Goal: Task Accomplishment & Management: Complete application form

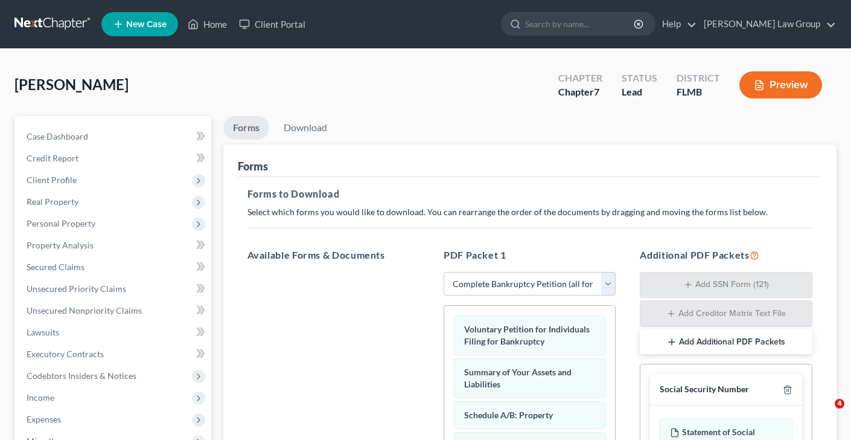
select select "0"
click at [322, 124] on link "Download" at bounding box center [305, 128] width 63 height 24
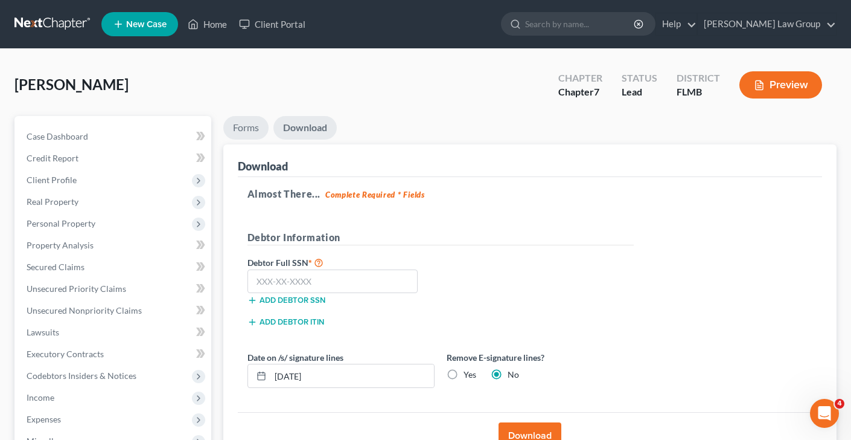
click at [267, 126] on link "Forms" at bounding box center [245, 128] width 45 height 24
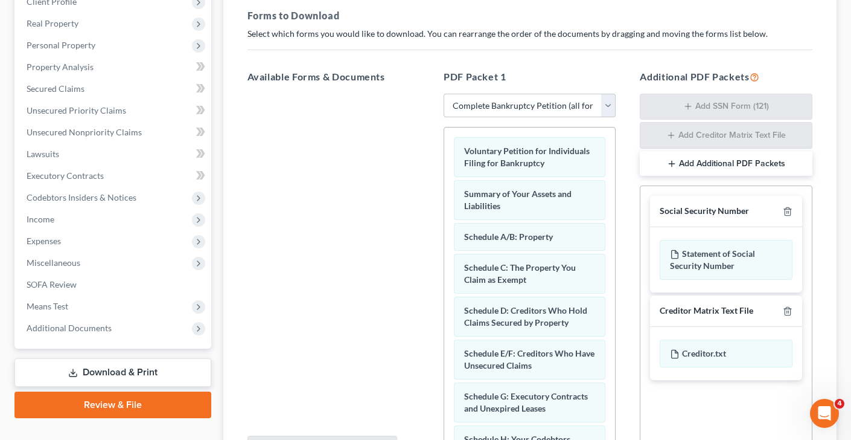
scroll to position [307, 0]
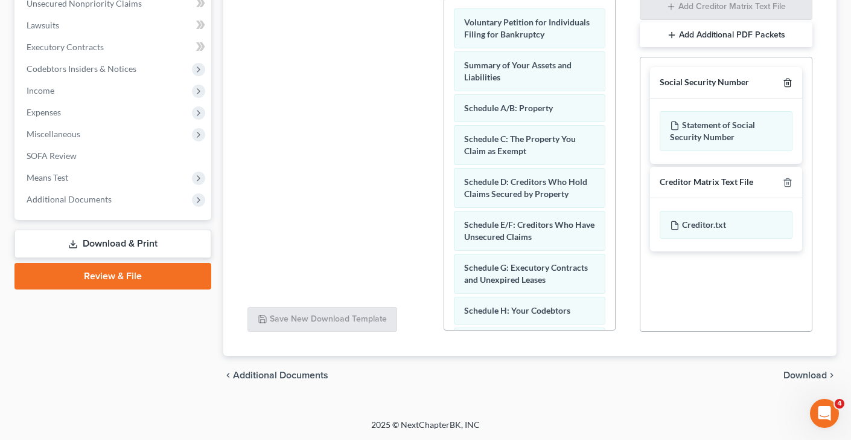
click at [788, 80] on polyline "button" at bounding box center [787, 80] width 7 height 0
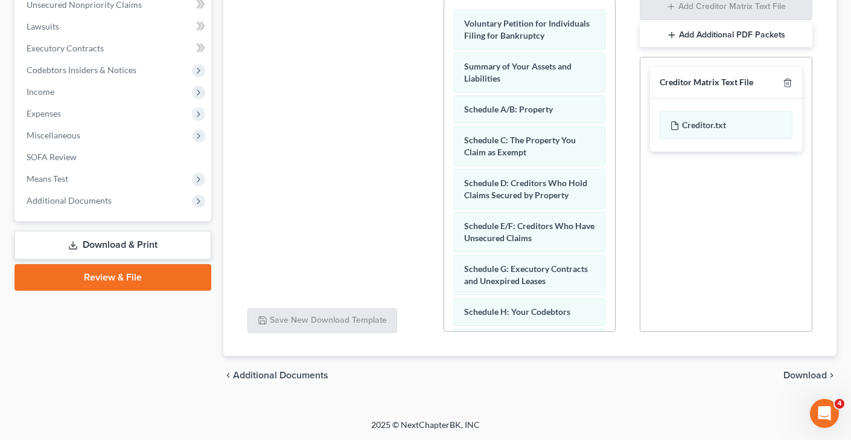
click at [811, 376] on span "Download" at bounding box center [805, 375] width 43 height 10
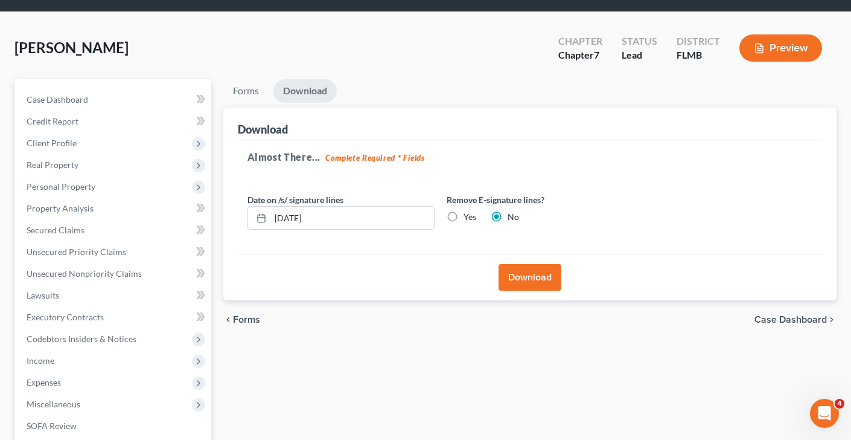
scroll to position [0, 0]
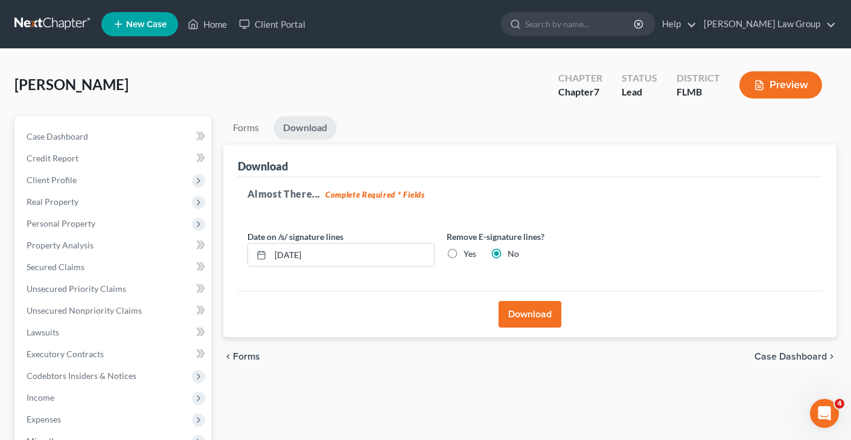
click at [470, 252] on label "Yes" at bounding box center [470, 254] width 13 height 12
click at [470, 252] on input "Yes" at bounding box center [473, 252] width 8 height 8
radio input "true"
radio input "false"
click at [543, 313] on button "Download" at bounding box center [530, 314] width 63 height 27
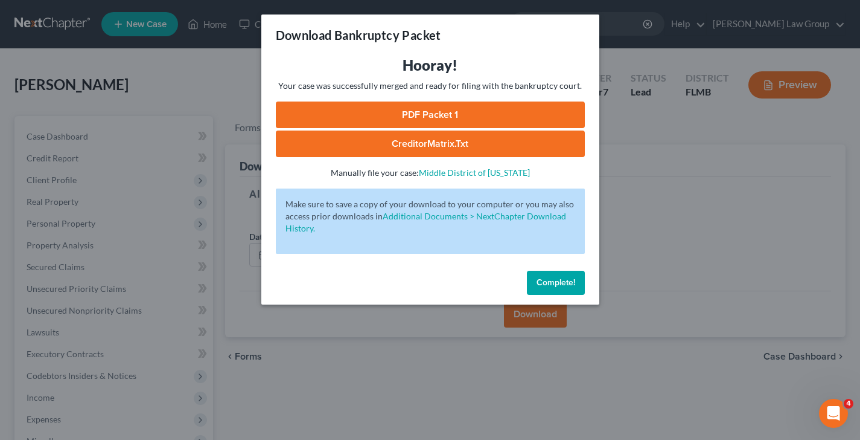
click at [465, 117] on link "PDF Packet 1" at bounding box center [430, 114] width 309 height 27
click at [554, 281] on span "Complete!" at bounding box center [556, 282] width 39 height 10
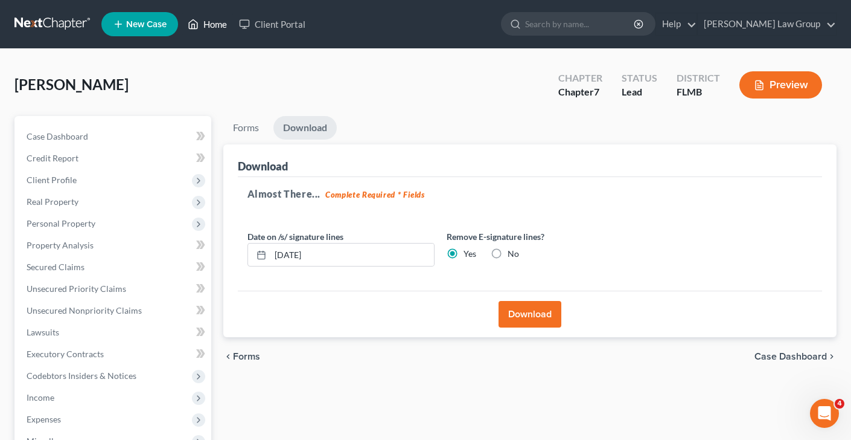
click at [222, 24] on link "Home" at bounding box center [207, 24] width 51 height 22
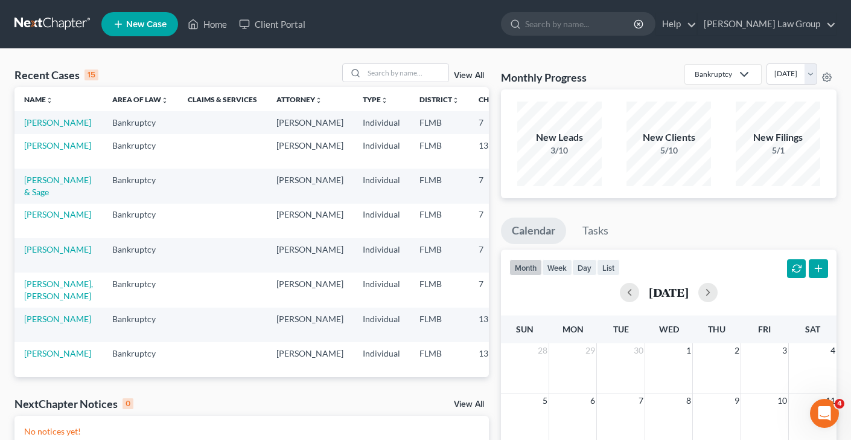
click at [146, 22] on span "New Case" at bounding box center [146, 24] width 40 height 9
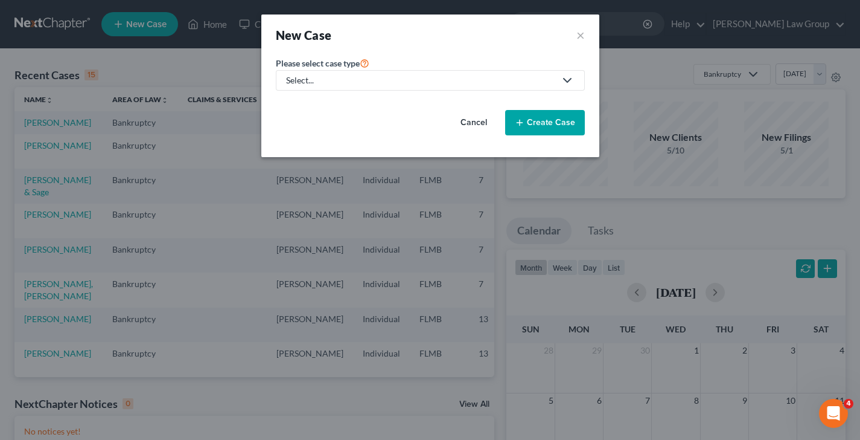
click at [374, 77] on div "Select..." at bounding box center [420, 80] width 269 height 12
click at [364, 103] on div "Bankruptcy" at bounding box center [344, 104] width 115 height 12
select select "15"
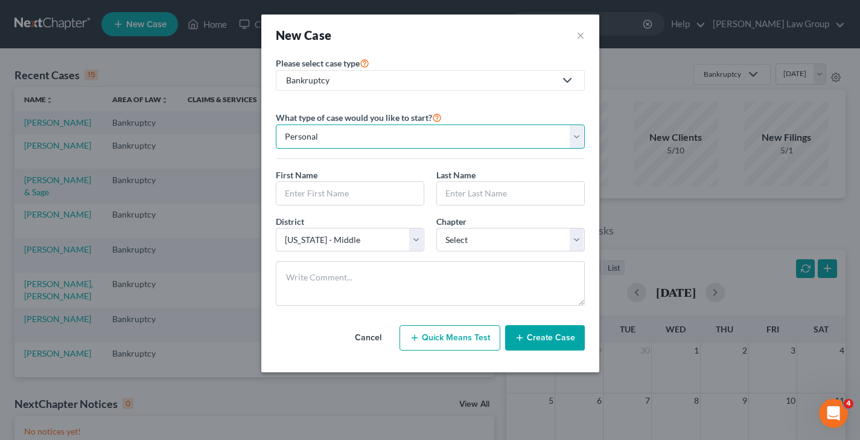
click at [390, 138] on select "Personal Business" at bounding box center [430, 136] width 309 height 24
select select "1"
click at [276, 124] on select "Personal Business" at bounding box center [430, 136] width 309 height 24
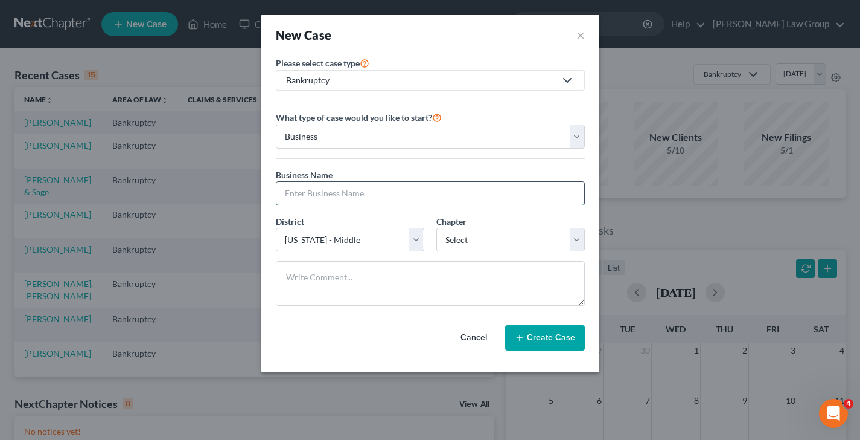
click at [309, 196] on input "text" at bounding box center [431, 193] width 308 height 23
paste input "Order Approving Application for Administrative Expense Claim for Attorney"
type input "Order Approving Application for Administrative Expense Claim for Attorney"
drag, startPoint x: 460, startPoint y: 200, endPoint x: 200, endPoint y: 184, distance: 260.2
click at [200, 184] on div "New Case × Please select case type * Bankruptcy Bankruptcy Real Property Law Tr…" at bounding box center [430, 220] width 860 height 440
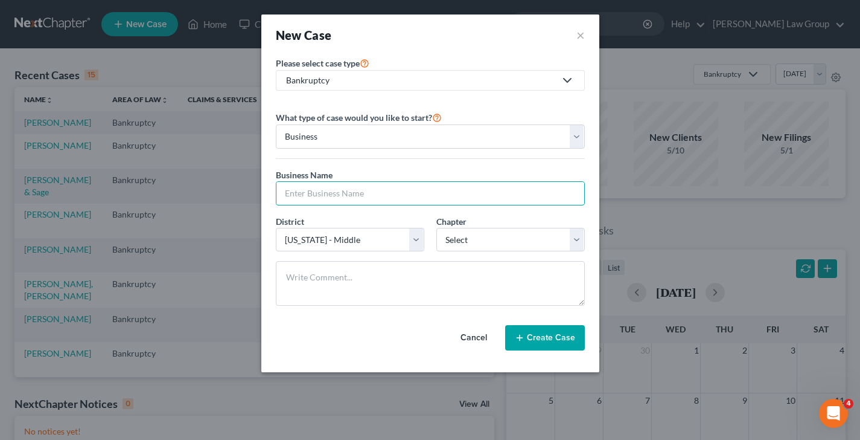
paste input "Wicked Fresh Seafood Company, LLC"
type input "Wicked Fresh Seafood Company, LLC"
click at [491, 245] on select "Select 7 11 12" at bounding box center [511, 240] width 149 height 24
select select "0"
click at [437, 228] on select "Select 7 11 12" at bounding box center [511, 240] width 149 height 24
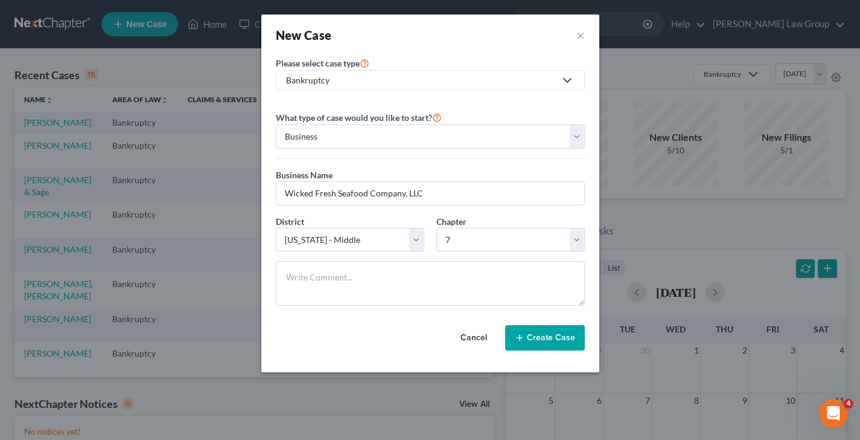
click at [539, 345] on button "Create Case" at bounding box center [545, 337] width 80 height 25
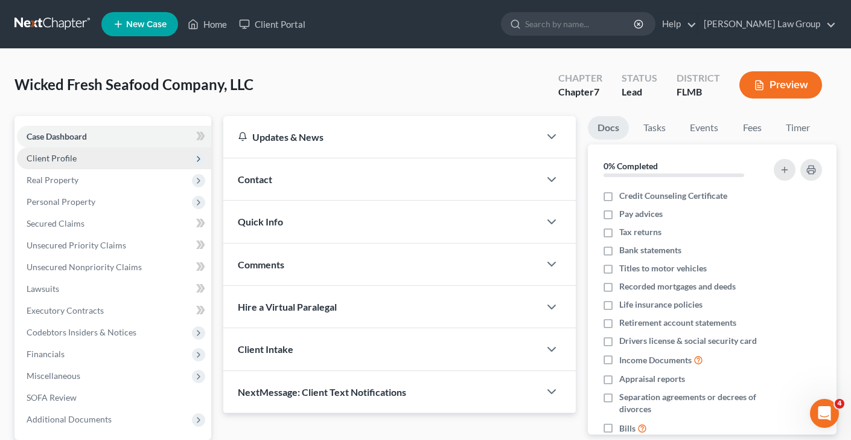
click at [92, 157] on span "Client Profile" at bounding box center [114, 158] width 194 height 22
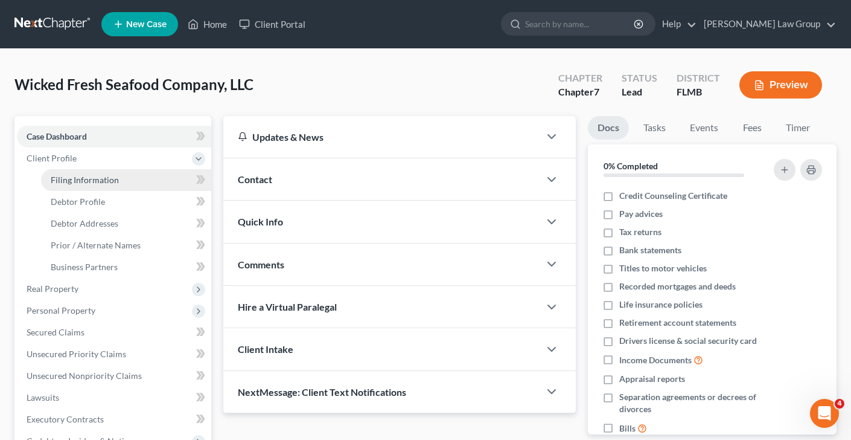
click at [109, 176] on span "Filing Information" at bounding box center [85, 180] width 68 height 10
select select "1"
select select "0"
select select "15"
select select "0"
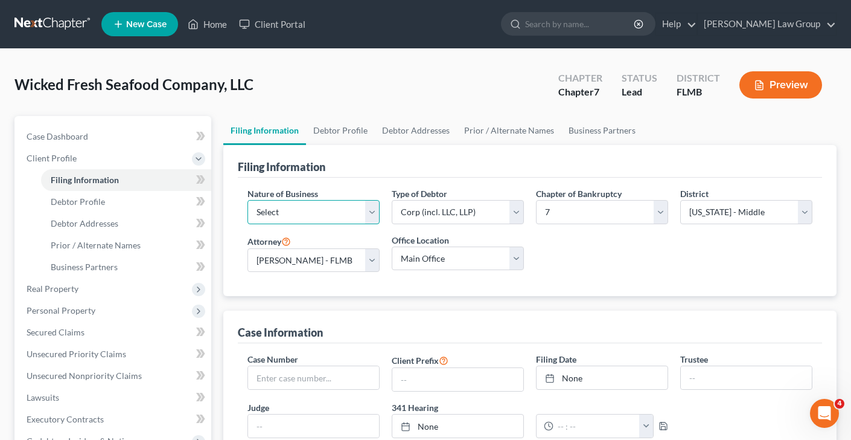
click at [366, 203] on select "Select Clearing Bank Commodity Broker Health Care Business Other Railroad Singl…" at bounding box center [314, 212] width 132 height 24
select select "3"
click at [248, 200] on select "Select Clearing Bank Commodity Broker Health Care Business Other Railroad Singl…" at bounding box center [314, 212] width 132 height 24
click at [357, 134] on link "Debtor Profile" at bounding box center [340, 130] width 69 height 29
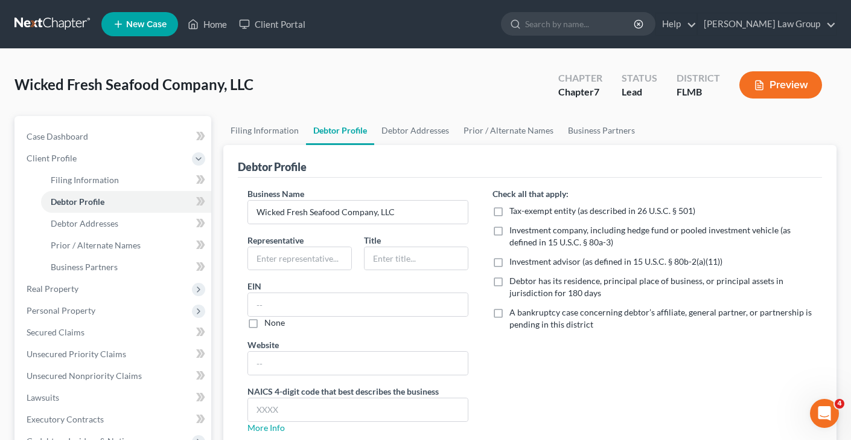
click at [510, 275] on label "Debtor has its residence, principal place of business, or principal assets in j…" at bounding box center [661, 287] width 303 height 24
click at [514, 275] on input "Debtor has its residence, principal place of business, or principal assets in j…" at bounding box center [518, 279] width 8 height 8
checkbox input "true"
click at [307, 256] on input "text" at bounding box center [299, 258] width 103 height 23
type input "[PERSON_NAME]"
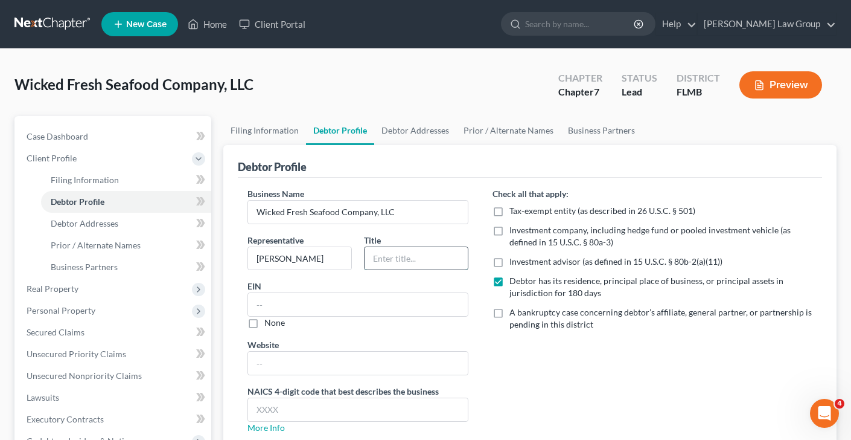
click at [409, 256] on input "text" at bounding box center [416, 258] width 103 height 23
type input "President"
click at [388, 310] on input "text" at bounding box center [358, 304] width 220 height 23
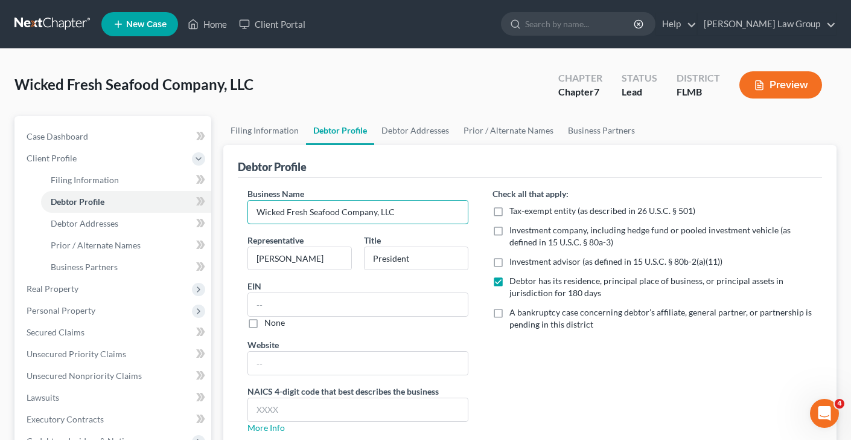
drag, startPoint x: 427, startPoint y: 216, endPoint x: 223, endPoint y: 208, distance: 204.3
click at [217, 211] on div "Filing Information Debtor Profile Debtor Addresses Prior / Alternate Names Busi…" at bounding box center [530, 367] width 626 height 502
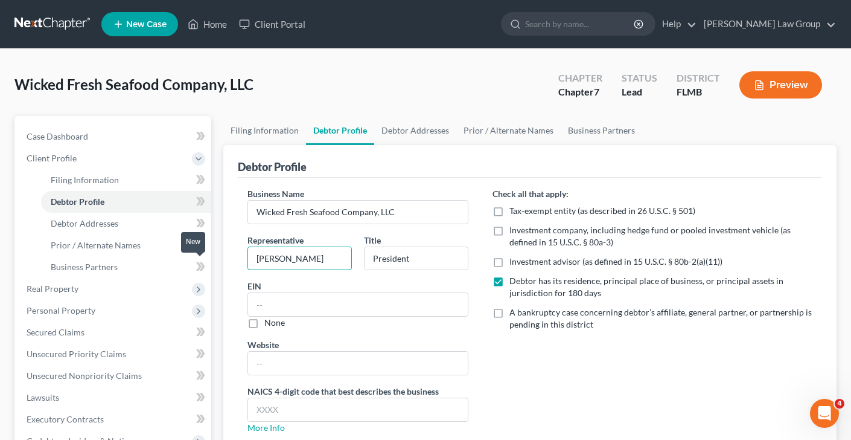
drag, startPoint x: 331, startPoint y: 256, endPoint x: 204, endPoint y: 258, distance: 126.8
click at [206, 259] on div "Petition Navigation Case Dashboard Payments Invoices Payments Payments Credit R…" at bounding box center [425, 367] width 834 height 502
paste input "[PERSON_NAME]"
type input "[PERSON_NAME]"
drag, startPoint x: 423, startPoint y: 257, endPoint x: 306, endPoint y: 262, distance: 116.6
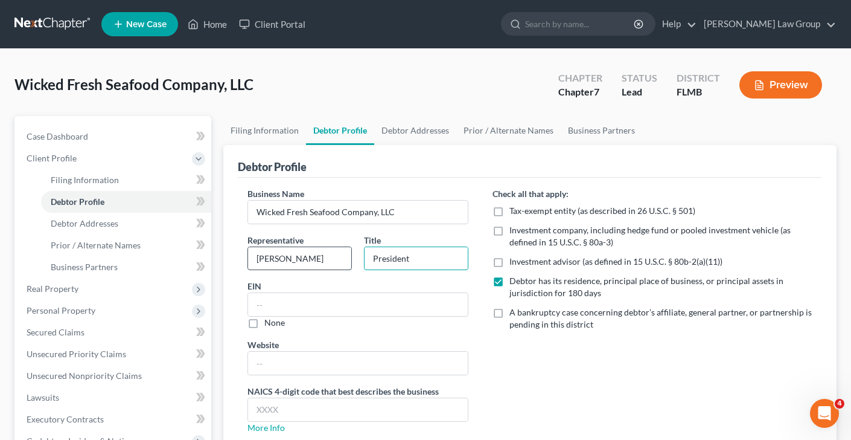
click at [306, 262] on div "Representative [PERSON_NAME] Title President" at bounding box center [359, 257] width 234 height 46
type input "Member"
click at [68, 225] on span "Debtor Addresses" at bounding box center [85, 223] width 68 height 10
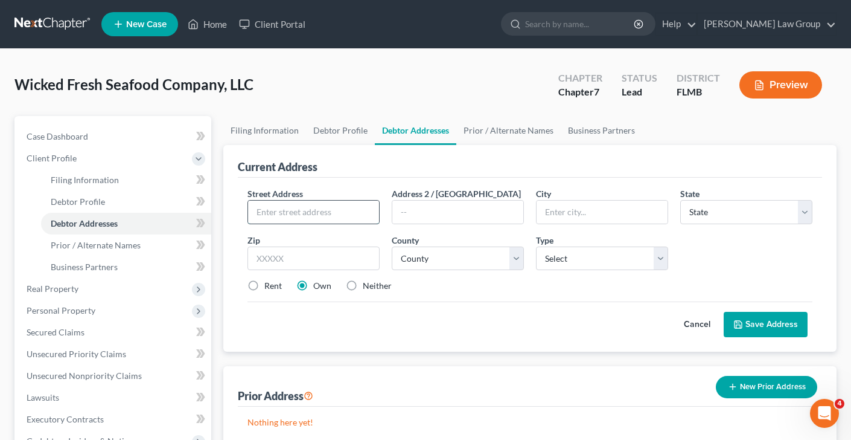
click at [328, 209] on input "text" at bounding box center [313, 211] width 131 height 23
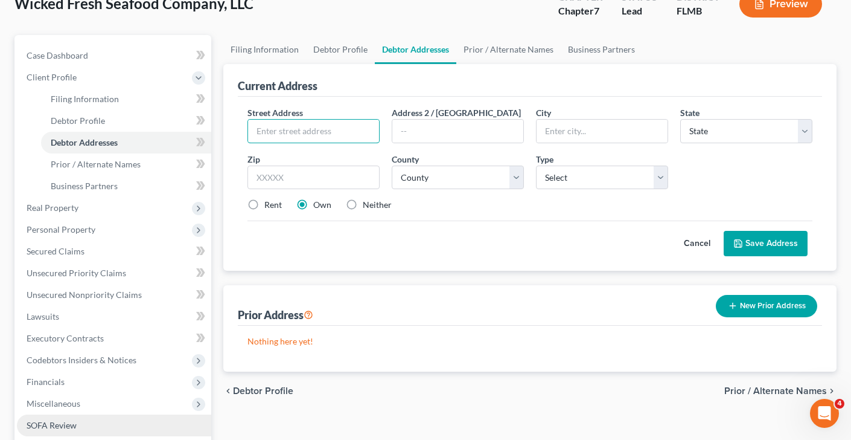
scroll to position [84, 0]
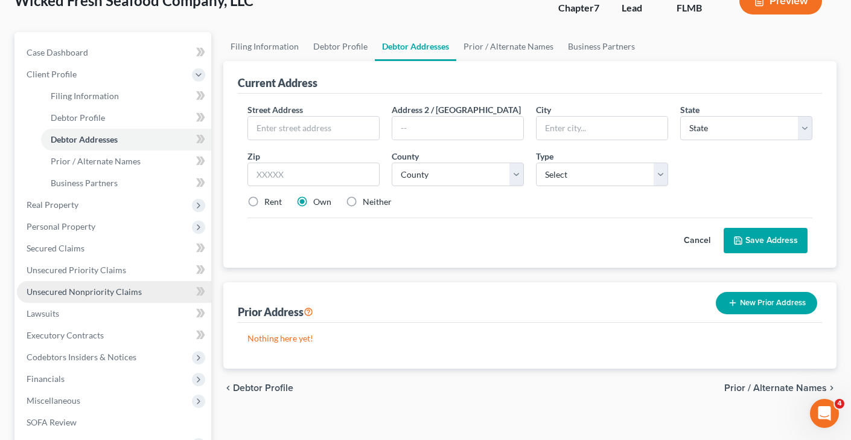
click at [119, 288] on span "Unsecured Nonpriority Claims" at bounding box center [84, 291] width 115 height 10
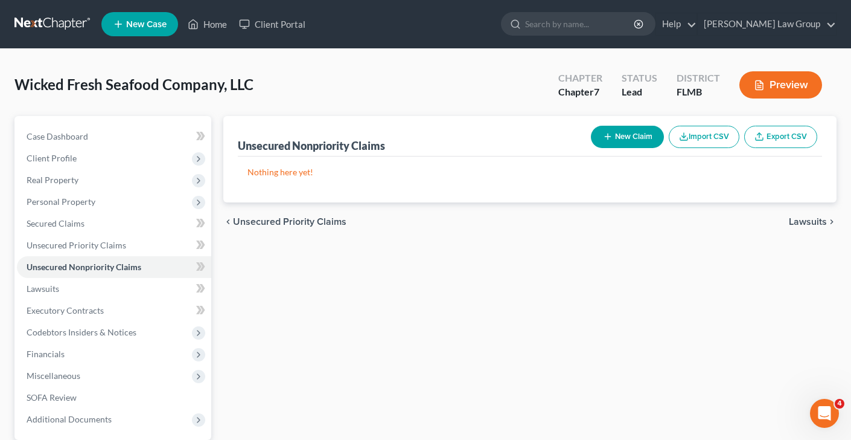
click at [623, 131] on button "New Claim" at bounding box center [627, 137] width 73 height 22
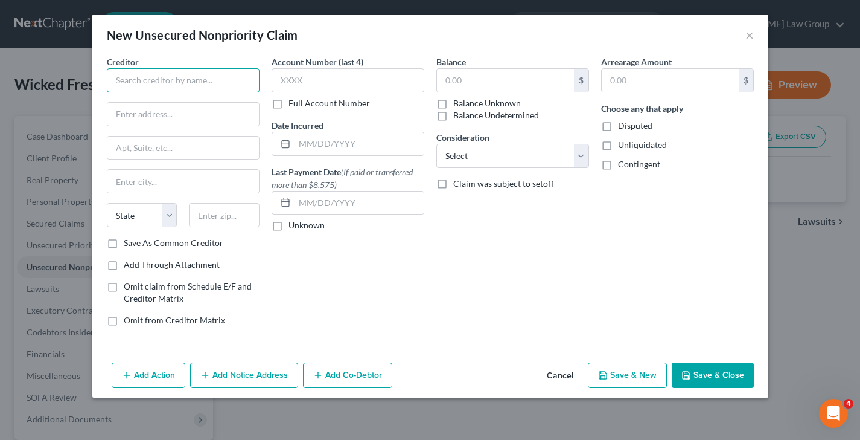
click at [198, 79] on input "text" at bounding box center [183, 80] width 153 height 24
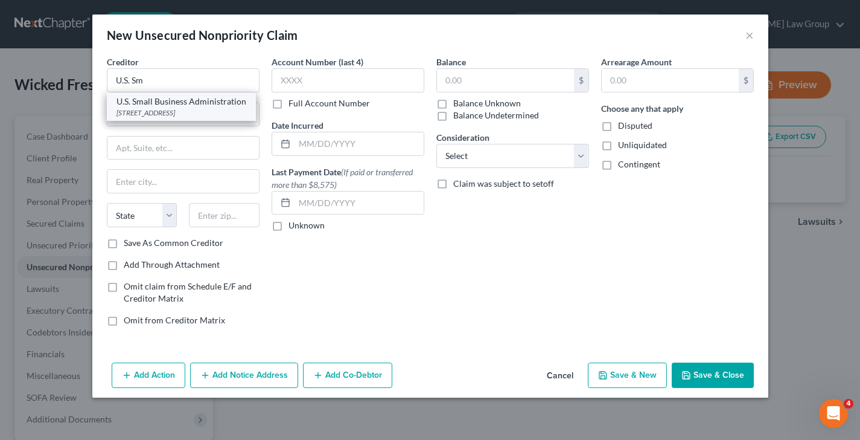
click at [209, 118] on div "[STREET_ADDRESS]" at bounding box center [182, 112] width 130 height 10
type input "U.S. Small Business Administration"
type input "[STREET_ADDRESS]"
type input "[GEOGRAPHIC_DATA]"
select select "0"
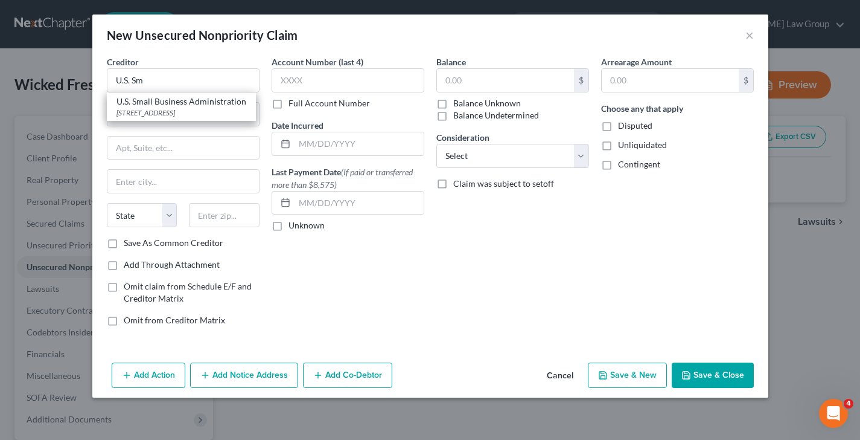
type input "35203-0000"
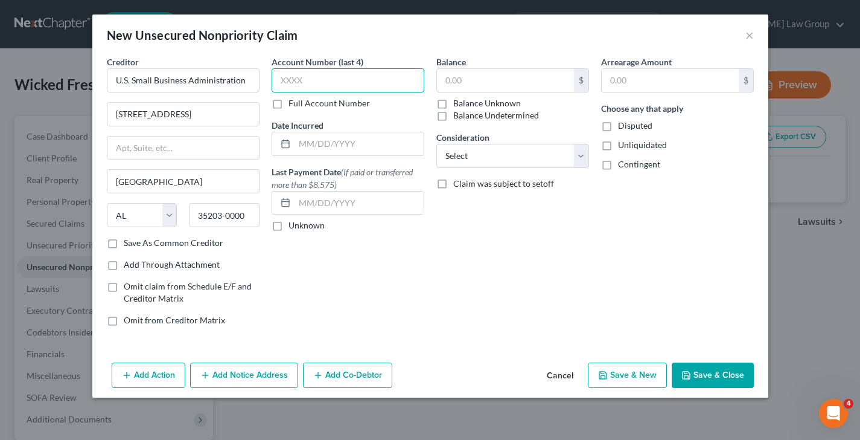
click at [342, 80] on input "text" at bounding box center [348, 80] width 153 height 24
type input "0879"
click at [466, 88] on input "text" at bounding box center [505, 80] width 137 height 23
type input "199,932"
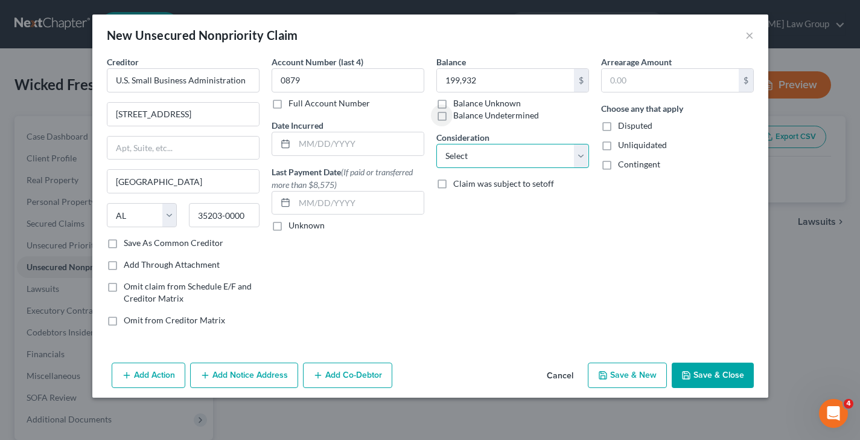
click at [507, 155] on select "Select Cable / Satellite Services Collection Agency Credit Card Debt Debt Couns…" at bounding box center [513, 156] width 153 height 24
select select "11"
click at [437, 144] on select "Select Cable / Satellite Services Collection Agency Credit Card Debt Debt Couns…" at bounding box center [513, 156] width 153 height 24
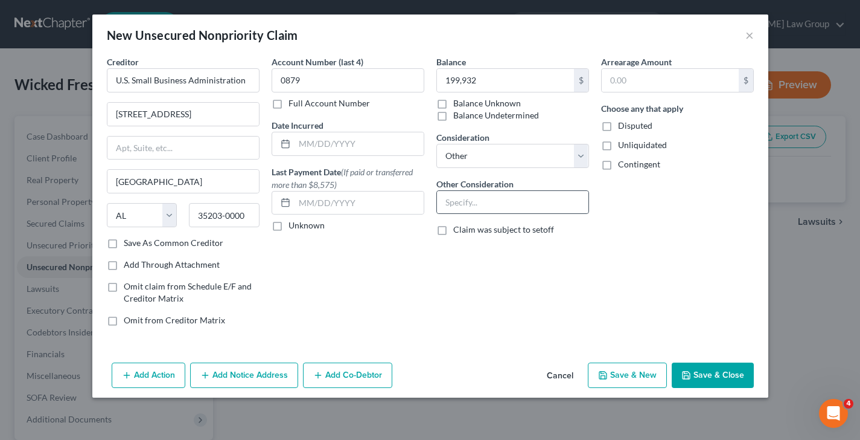
click at [470, 213] on div at bounding box center [513, 202] width 153 height 24
click at [470, 206] on input "text" at bounding box center [513, 202] width 152 height 23
type input "Business loan"
click at [720, 372] on button "Save & Close" at bounding box center [713, 374] width 82 height 25
type input "199,932.00"
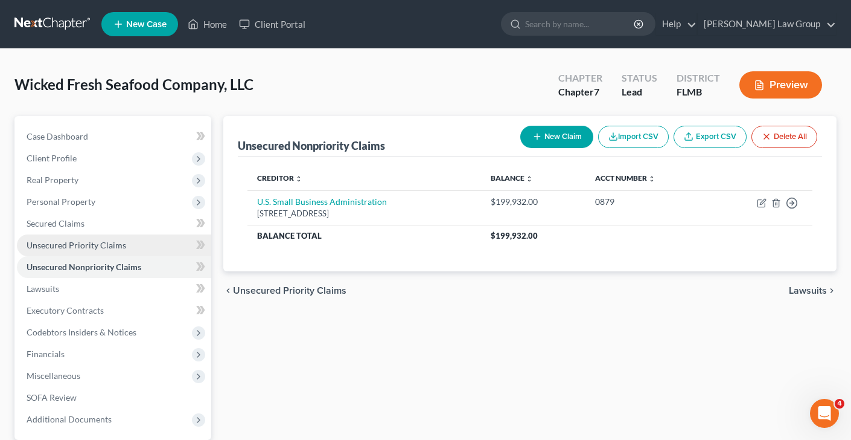
click at [108, 249] on span "Unsecured Priority Claims" at bounding box center [77, 245] width 100 height 10
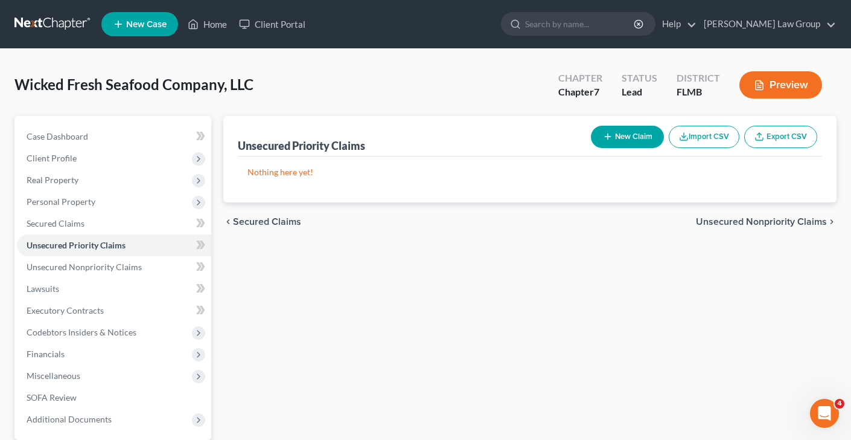
click at [622, 144] on button "New Claim" at bounding box center [627, 137] width 73 height 22
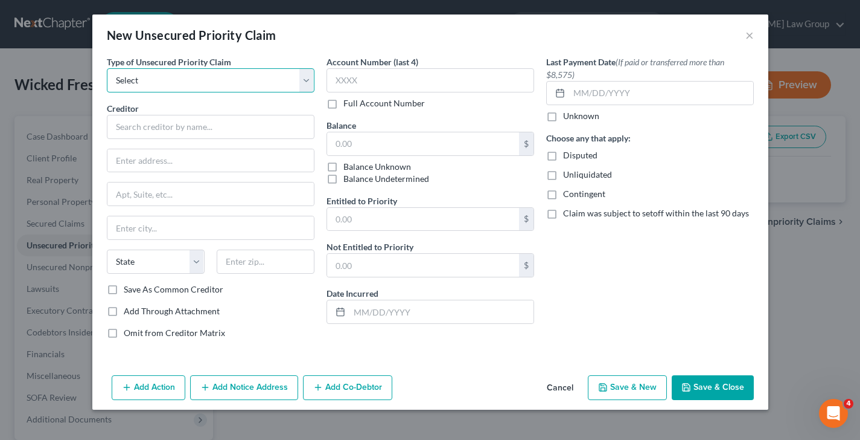
click at [188, 79] on select "Select Taxes & Other Government Units Domestic Support Obligations Extensions o…" at bounding box center [211, 80] width 208 height 24
select select "0"
click at [107, 68] on select "Select Taxes & Other Government Units Domestic Support Obligations Extensions o…" at bounding box center [211, 80] width 208 height 24
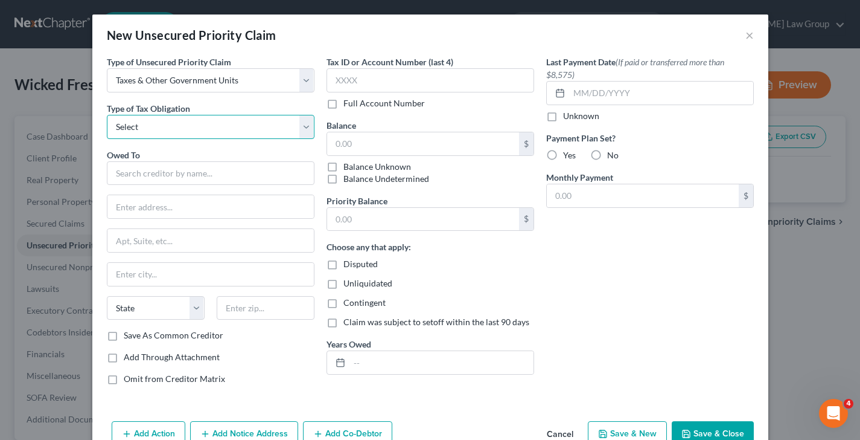
click at [170, 130] on select "Select Federal City State Franchise Tax Board Other" at bounding box center [211, 127] width 208 height 24
select select "2"
click at [107, 115] on select "Select Federal City State Franchise Tax Board Other" at bounding box center [211, 127] width 208 height 24
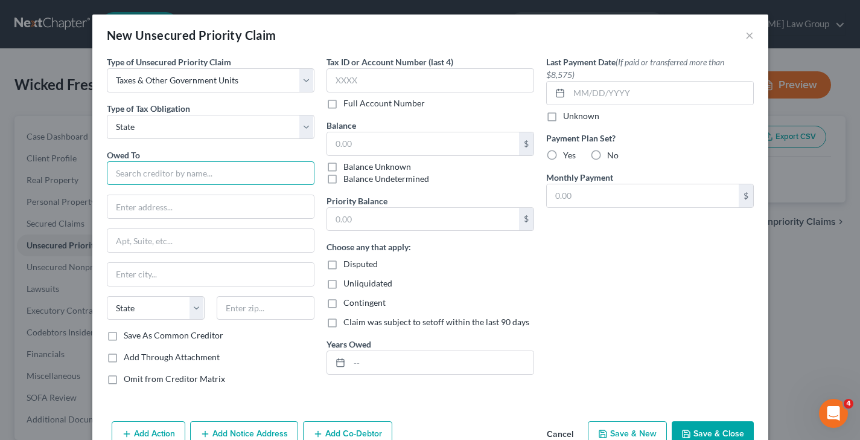
click at [144, 173] on input "text" at bounding box center [211, 173] width 208 height 24
paste input "[US_STATE] Department of Revenue"
type input "[US_STATE] Department of Revenue"
paste input "[STREET_ADDRESS]"
drag, startPoint x: 188, startPoint y: 208, endPoint x: 214, endPoint y: 213, distance: 26.3
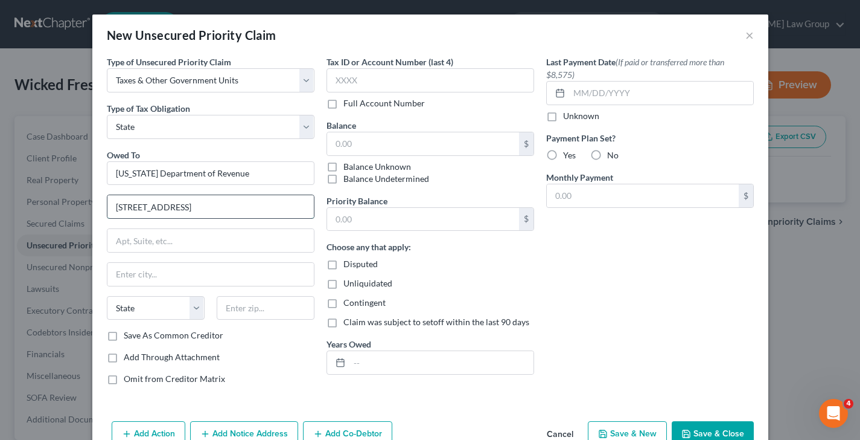
click at [214, 213] on input "[STREET_ADDRESS]" at bounding box center [210, 206] width 207 height 23
type input "[STREET_ADDRESS]"
click at [266, 314] on input "text" at bounding box center [266, 308] width 98 height 24
type input "27407"
type input "[GEOGRAPHIC_DATA]"
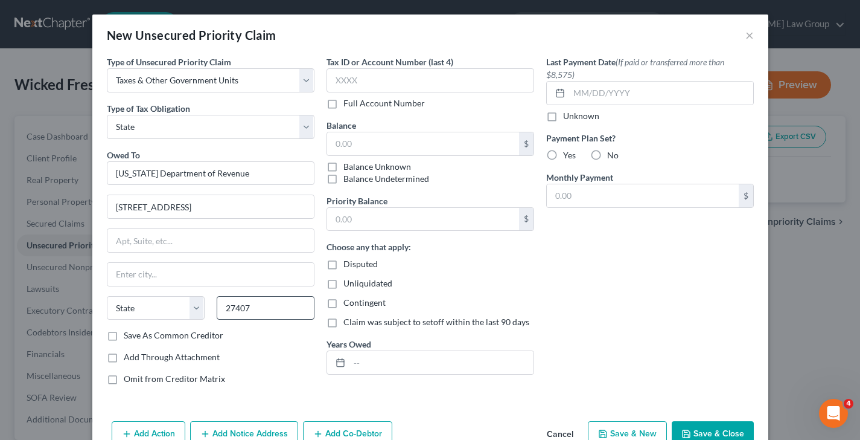
select select "28"
click at [377, 134] on input "text" at bounding box center [423, 143] width 192 height 23
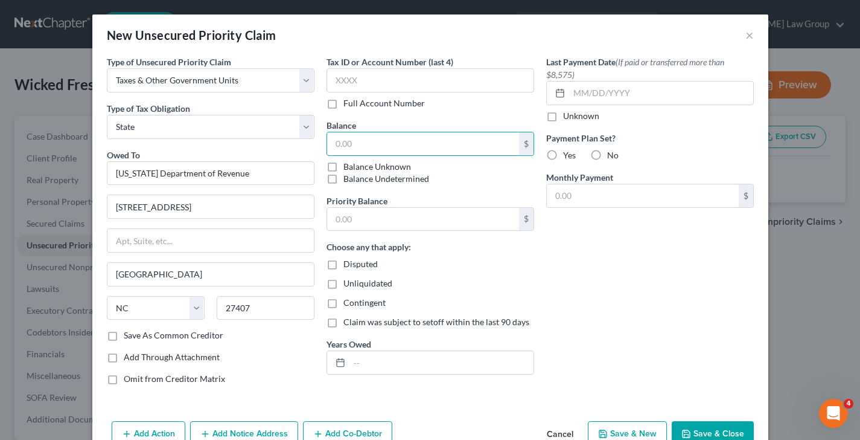
paste input "2,341.79"
type input "2,341.79"
click at [431, 227] on input "text" at bounding box center [423, 219] width 192 height 23
paste input "2,341.79"
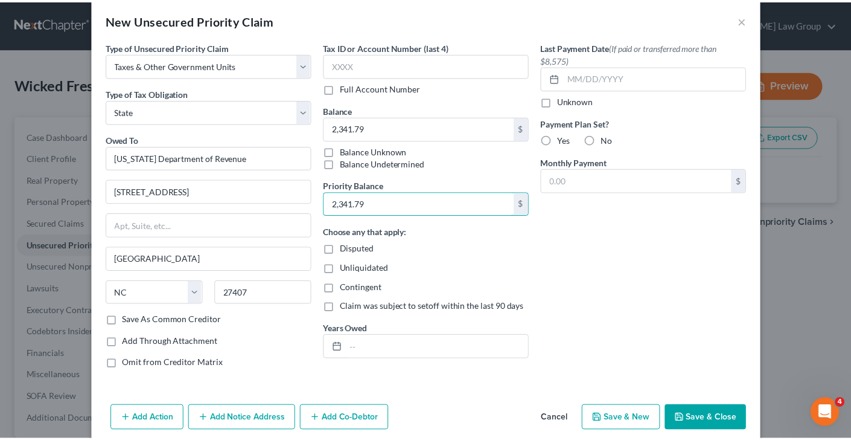
scroll to position [31, 0]
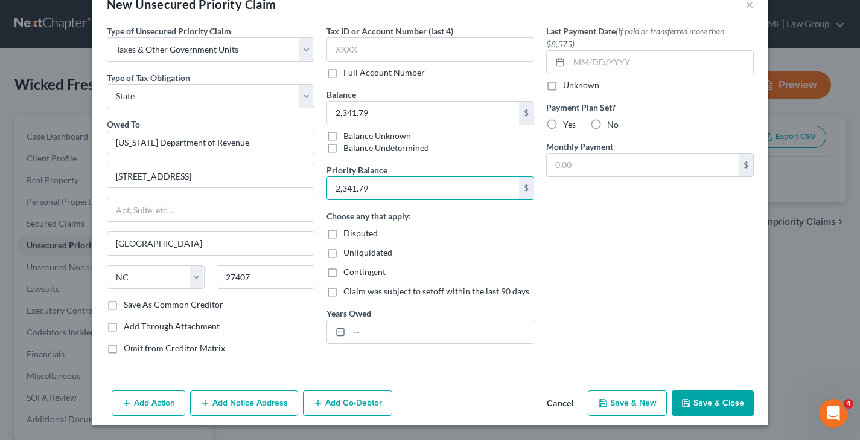
type input "2,341.79"
click at [706, 405] on button "Save & Close" at bounding box center [713, 402] width 82 height 25
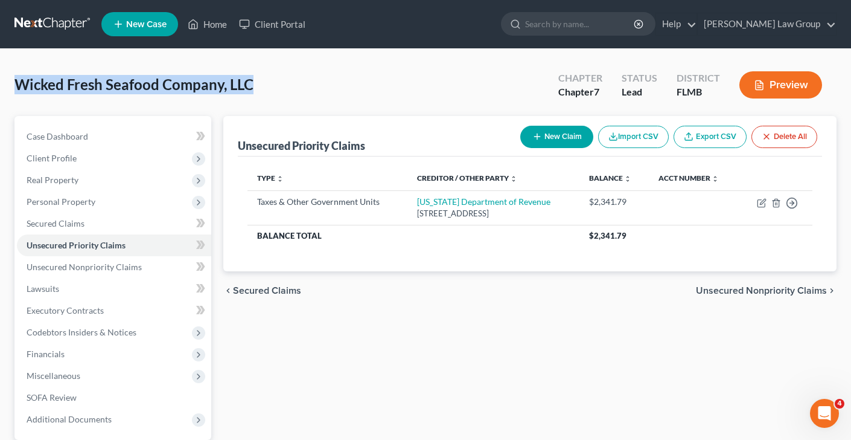
drag, startPoint x: 254, startPoint y: 86, endPoint x: 1, endPoint y: 85, distance: 253.0
click at [1, 85] on div "Wicked Fresh Seafood Company, LLC Upgraded Chapter Chapter 7 Status Lead Distri…" at bounding box center [425, 291] width 851 height 484
copy span "Wicked Fresh Seafood Company, LLC"
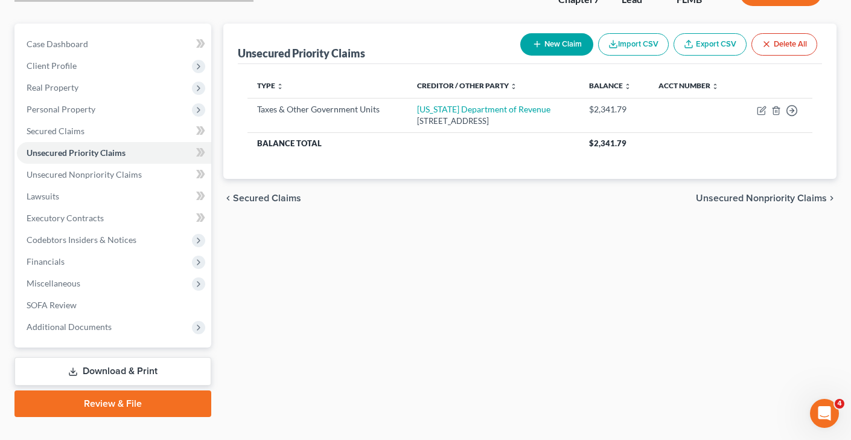
scroll to position [114, 0]
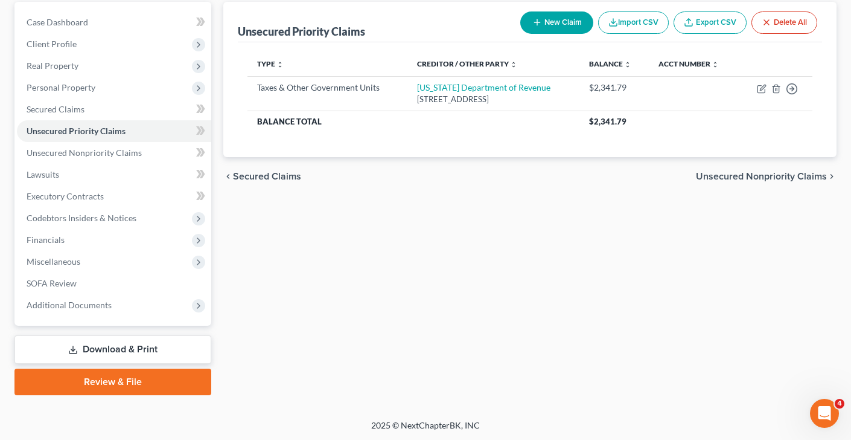
click at [136, 348] on link "Download & Print" at bounding box center [112, 349] width 197 height 28
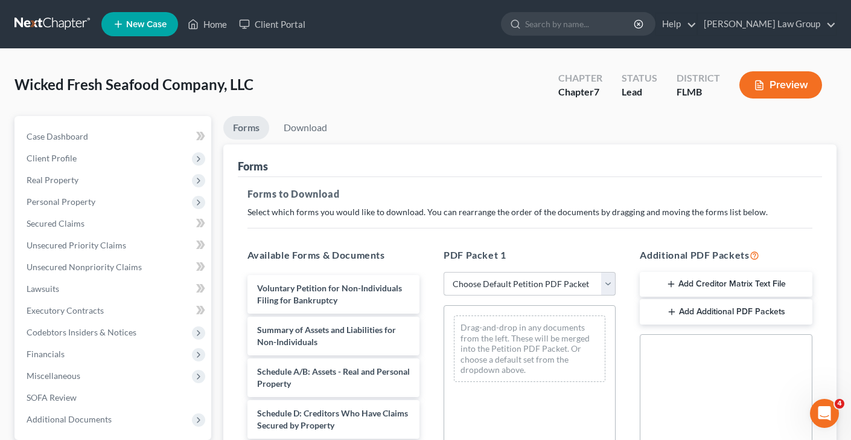
drag, startPoint x: 526, startPoint y: 295, endPoint x: 522, endPoint y: 288, distance: 8.1
click at [526, 295] on div "PDF Packet 1 Choose Default Petition PDF Packet Complete Bankruptcy Petition (a…" at bounding box center [530, 442] width 196 height 409
click at [522, 287] on select "Choose Default Petition PDF Packet Complete Bankruptcy Petition (all forms and …" at bounding box center [530, 284] width 172 height 24
select select "0"
click at [448, 272] on select "Choose Default Petition PDF Packet Complete Bankruptcy Petition (all forms and …" at bounding box center [530, 284] width 172 height 24
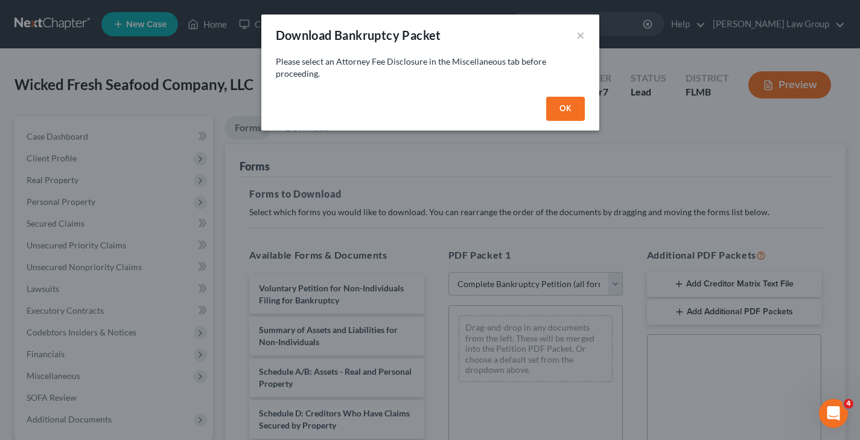
click at [554, 110] on button "OK" at bounding box center [565, 109] width 39 height 24
select select
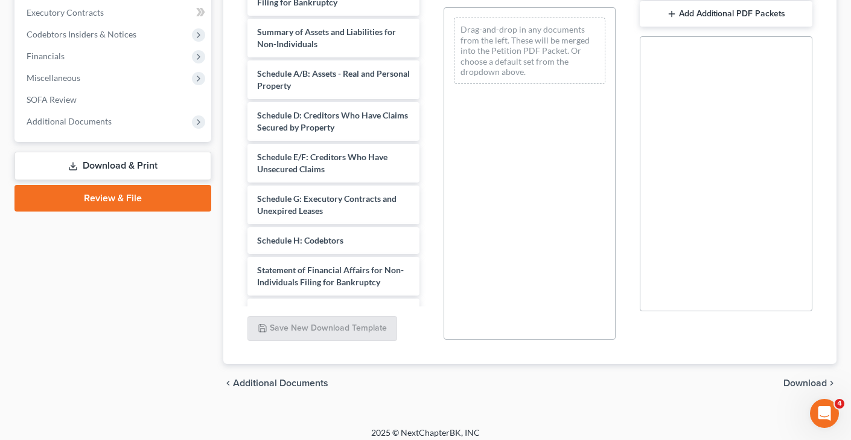
scroll to position [65, 0]
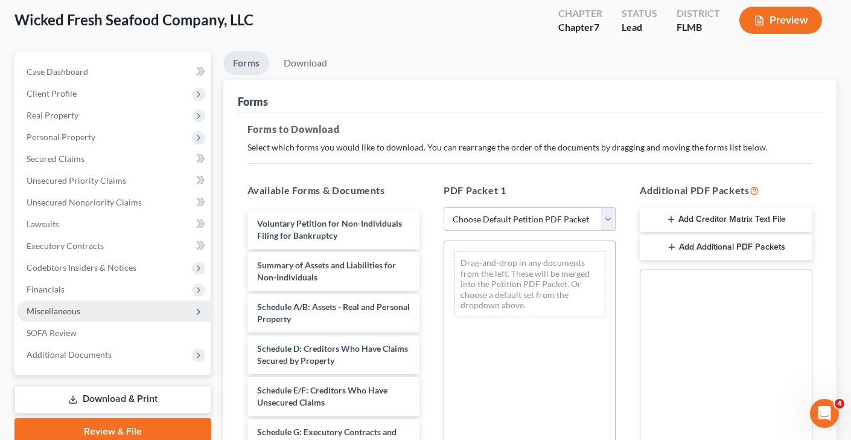
click at [81, 310] on span "Miscellaneous" at bounding box center [114, 311] width 194 height 22
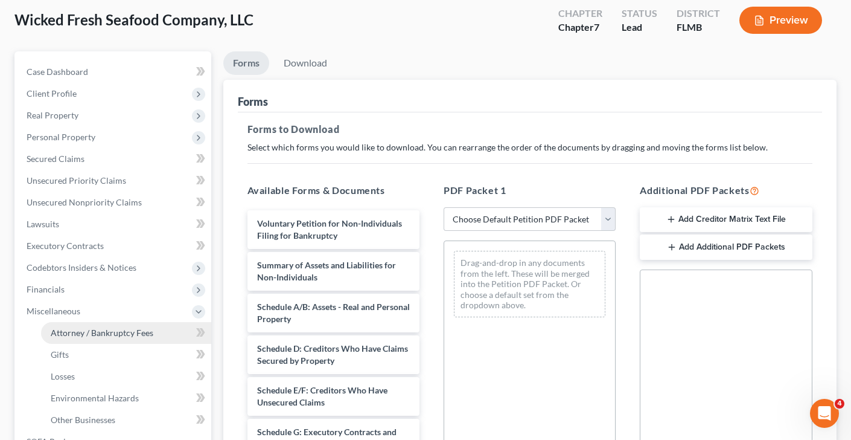
click at [163, 333] on link "Attorney / Bankruptcy Fees" at bounding box center [126, 333] width 170 height 22
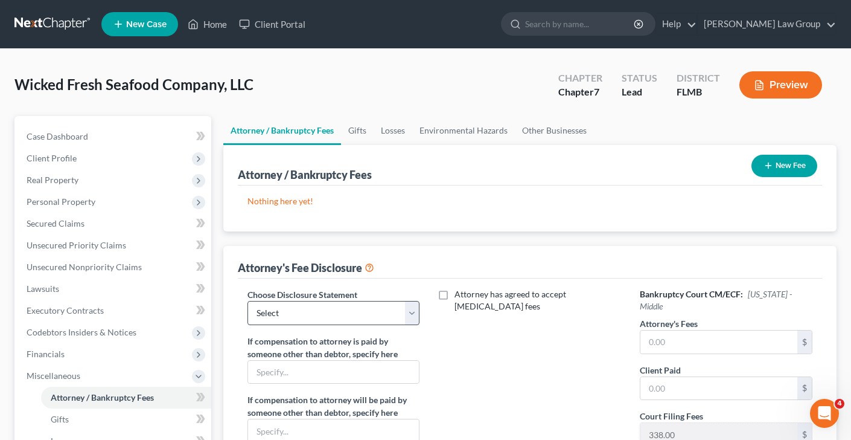
drag, startPoint x: 344, startPoint y: 331, endPoint x: 339, endPoint y: 318, distance: 13.8
click at [344, 331] on div "Choose Disclosure Statement Select Disclosure If compensation to attorney is pa…" at bounding box center [333, 400] width 196 height 224
click at [339, 317] on select "Select Disclosure" at bounding box center [334, 313] width 172 height 24
select select "0"
click at [248, 301] on select "Select Disclosure" at bounding box center [334, 313] width 172 height 24
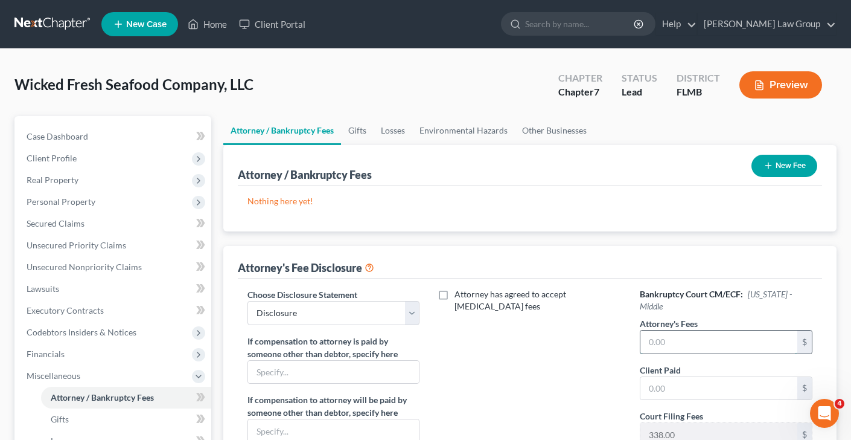
click at [714, 330] on input "text" at bounding box center [719, 341] width 157 height 23
type input "2,162"
click at [712, 379] on input "text" at bounding box center [719, 388] width 157 height 23
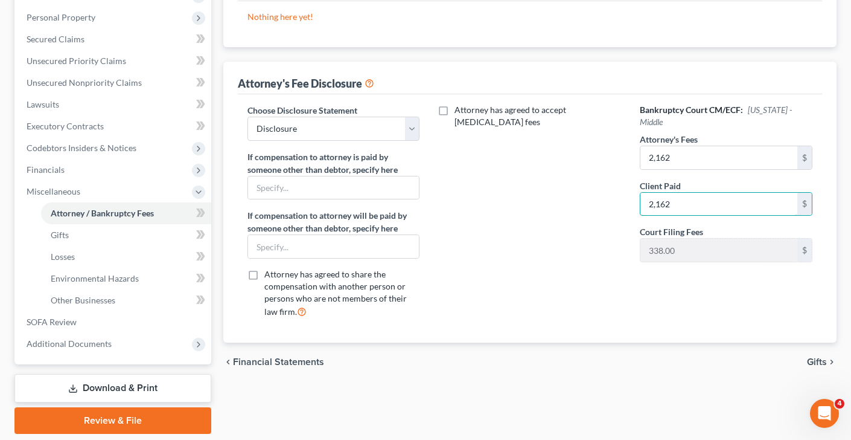
scroll to position [185, 0]
type input "2,162"
click at [819, 361] on span "Gifts" at bounding box center [817, 361] width 20 height 10
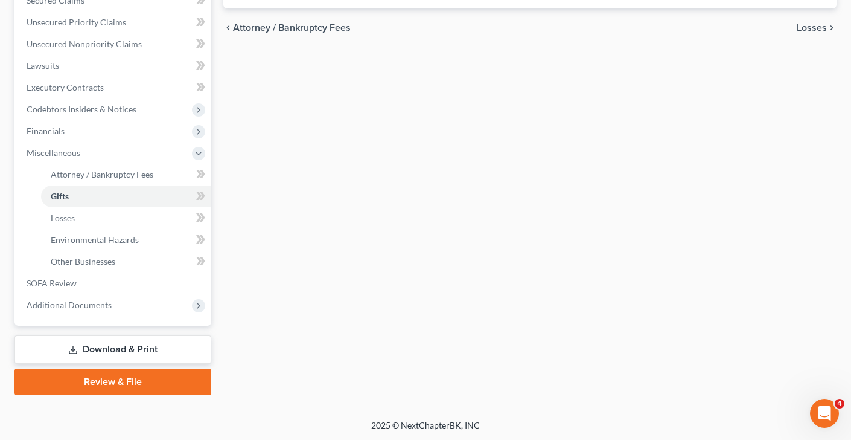
scroll to position [223, 0]
click at [137, 348] on link "Download & Print" at bounding box center [112, 349] width 197 height 28
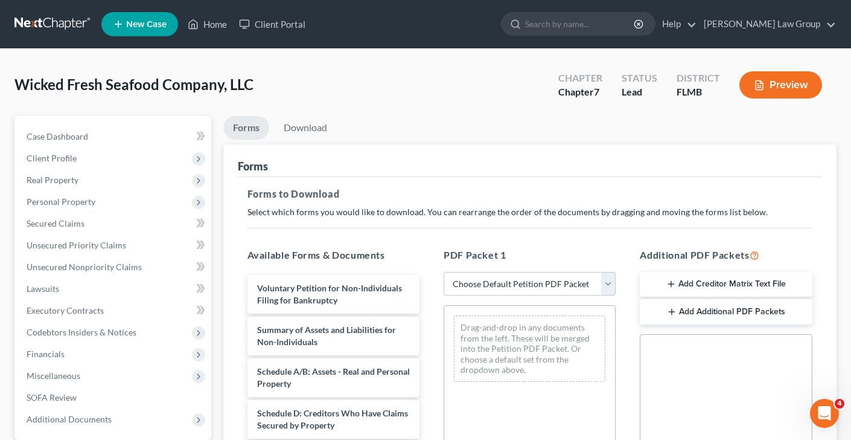
click at [511, 276] on select "Choose Default Petition PDF Packet Complete Bankruptcy Petition (all forms and …" at bounding box center [530, 284] width 172 height 24
select select "0"
click at [444, 272] on select "Choose Default Petition PDF Packet Complete Bankruptcy Petition (all forms and …" at bounding box center [530, 284] width 172 height 24
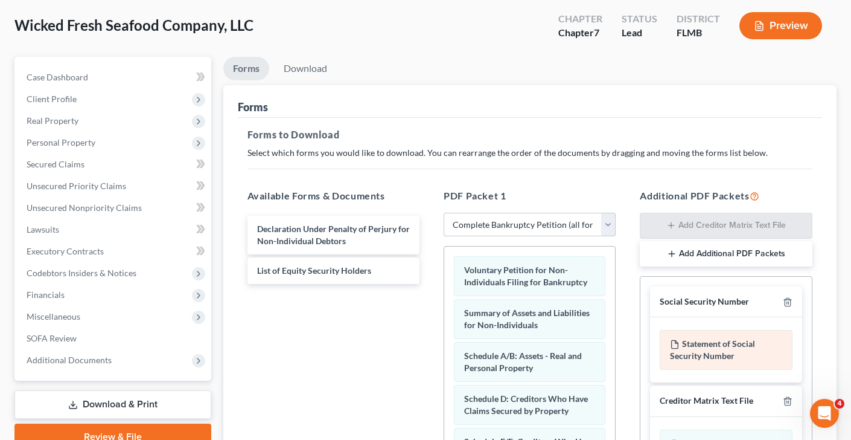
scroll to position [210, 0]
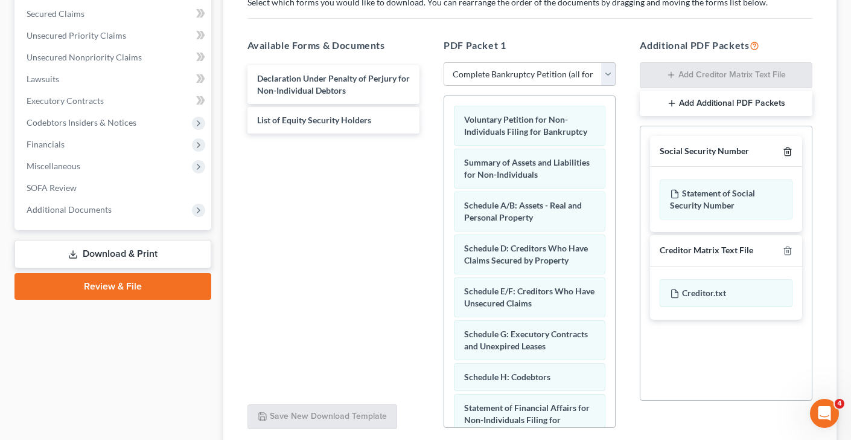
click at [789, 153] on icon "button" at bounding box center [788, 152] width 10 height 10
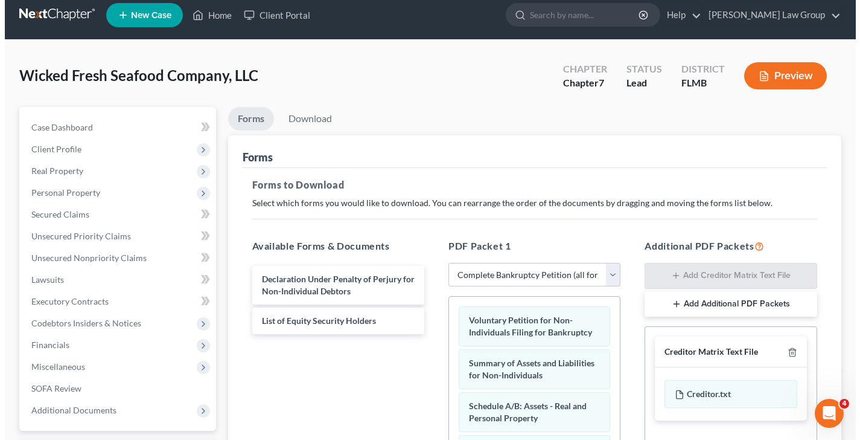
scroll to position [0, 0]
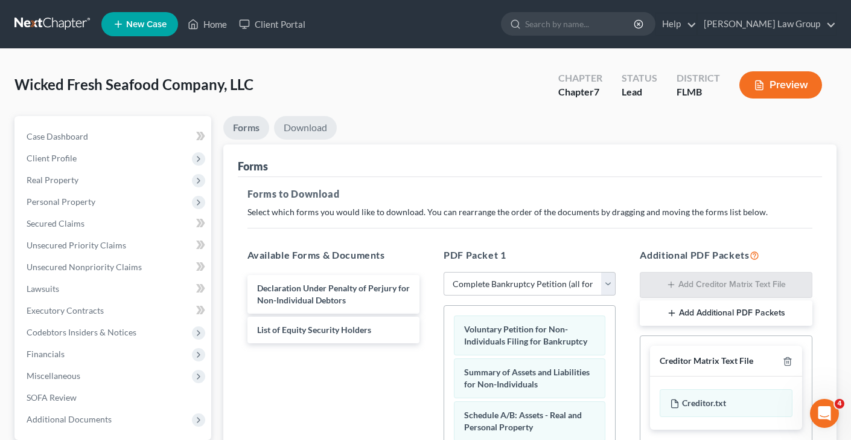
click at [309, 129] on link "Download" at bounding box center [305, 128] width 63 height 24
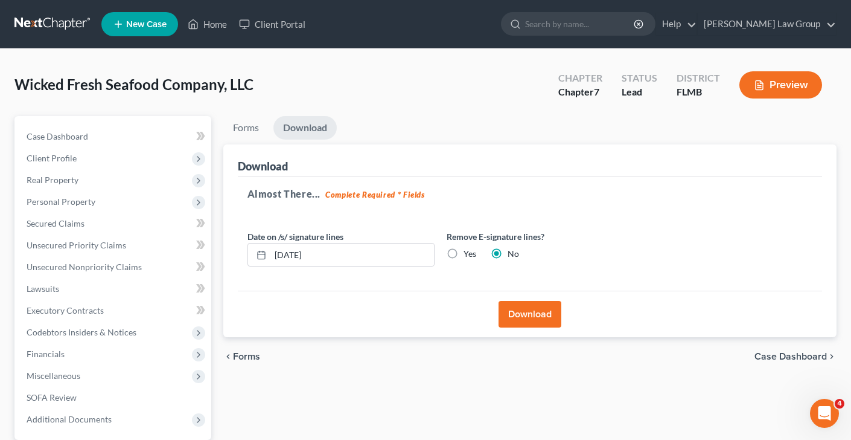
drag, startPoint x: 537, startPoint y: 314, endPoint x: 488, endPoint y: 242, distance: 86.9
click at [488, 242] on div "Download Almost There... Complete Required * Fields Date on /s/ signature lines…" at bounding box center [530, 240] width 614 height 193
click at [464, 251] on label "Yes" at bounding box center [470, 254] width 13 height 12
click at [469, 251] on input "Yes" at bounding box center [473, 252] width 8 height 8
radio input "true"
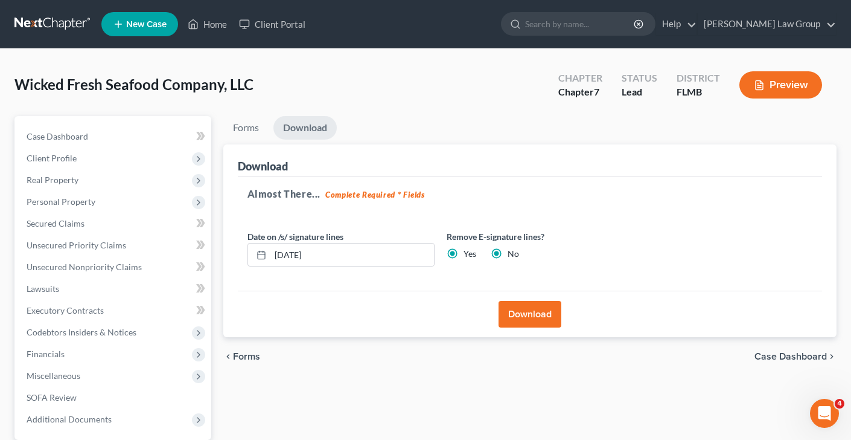
radio input "false"
click at [530, 315] on button "Download" at bounding box center [530, 314] width 63 height 27
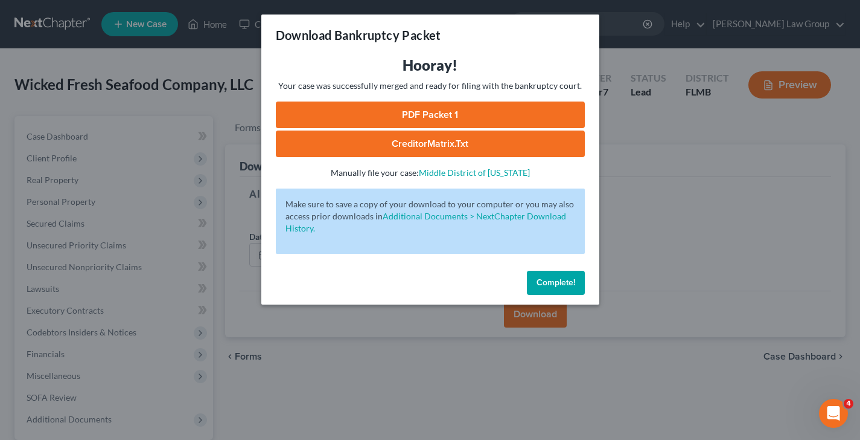
click at [463, 112] on link "PDF Packet 1" at bounding box center [430, 114] width 309 height 27
click at [432, 144] on link "CreditorMatrix.txt" at bounding box center [430, 143] width 309 height 27
click at [467, 118] on link "PDF Packet 1" at bounding box center [430, 114] width 309 height 27
